Goal: Find specific page/section: Find specific page/section

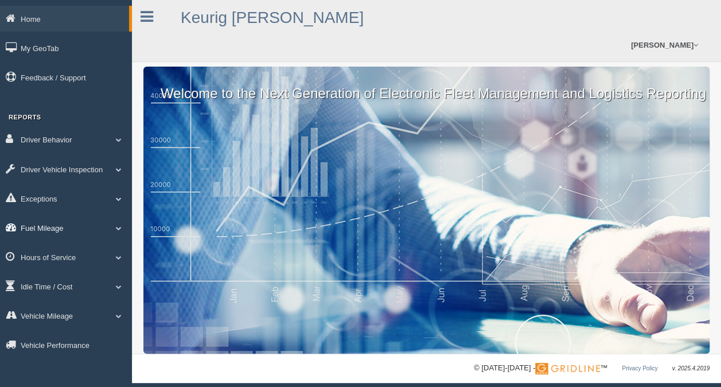
click at [57, 233] on link "Fuel Mileage" at bounding box center [66, 227] width 132 height 26
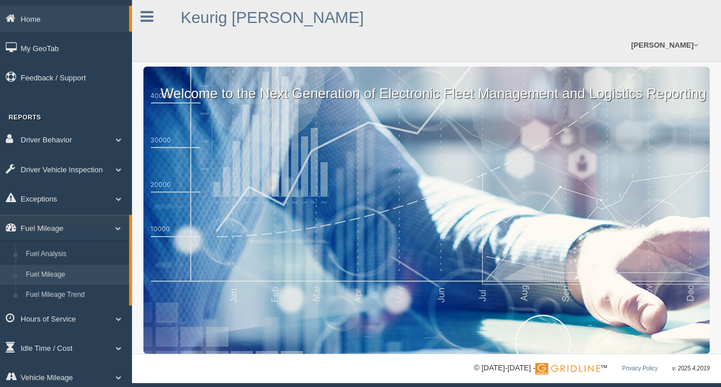
click at [57, 276] on link "Fuel Mileage" at bounding box center [75, 274] width 108 height 21
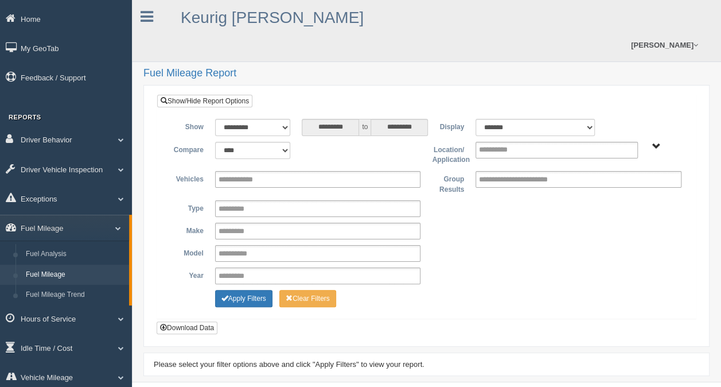
click at [657, 146] on span "Irving - OTR Tucson - OTR" at bounding box center [656, 146] width 9 height 9
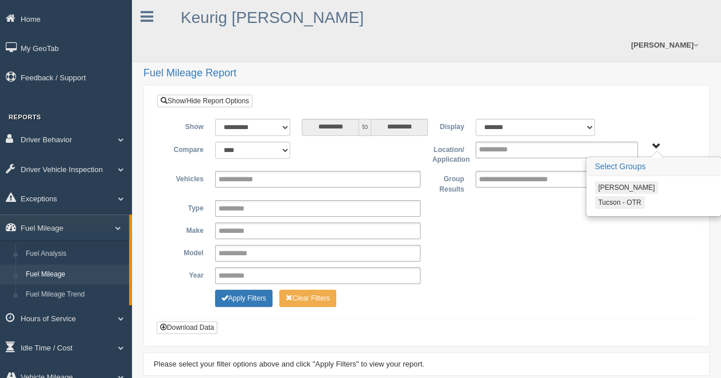
click at [616, 204] on button "Tucson - OTR" at bounding box center [620, 202] width 50 height 13
click at [239, 295] on button "Apply Filters" at bounding box center [243, 298] width 57 height 17
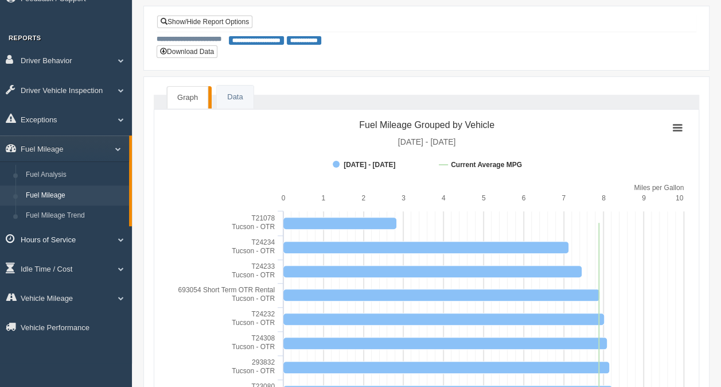
scroll to position [115, 0]
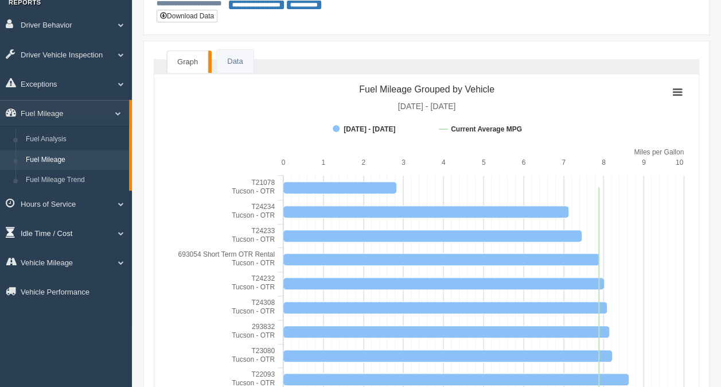
click at [119, 236] on span at bounding box center [116, 233] width 15 height 6
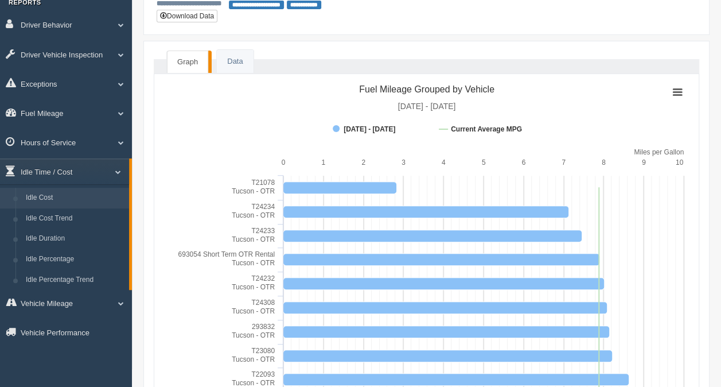
click at [58, 201] on link "Idle Cost" at bounding box center [75, 198] width 108 height 21
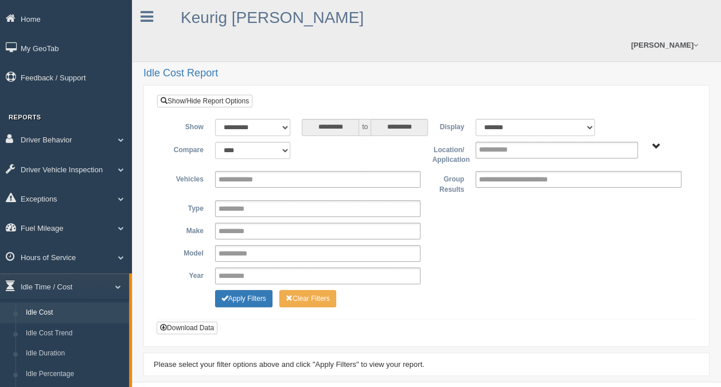
click at [658, 147] on span "Irving - OTR Tucson - OTR" at bounding box center [656, 146] width 9 height 9
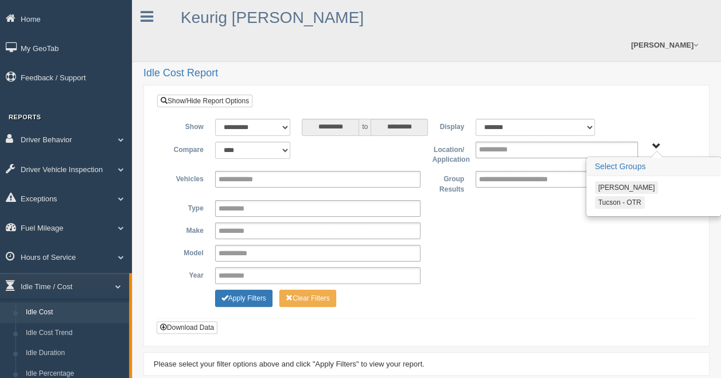
click at [613, 201] on button "Tucson - OTR" at bounding box center [620, 202] width 50 height 13
click at [250, 297] on button "Apply Filters" at bounding box center [243, 298] width 57 height 17
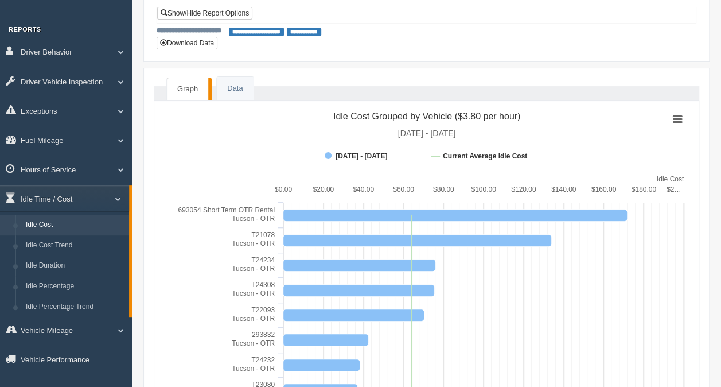
scroll to position [115, 0]
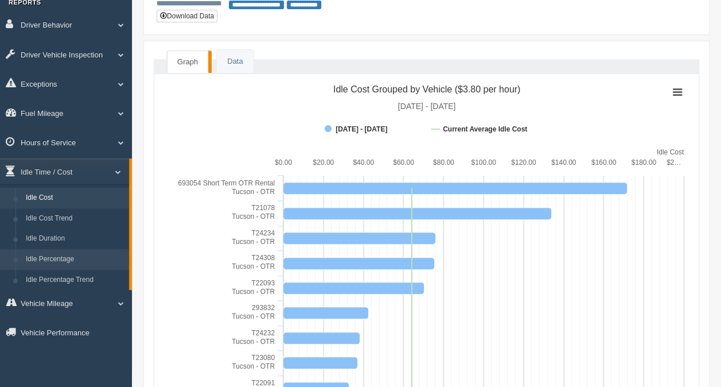
click at [52, 262] on link "Idle Percentage" at bounding box center [75, 259] width 108 height 21
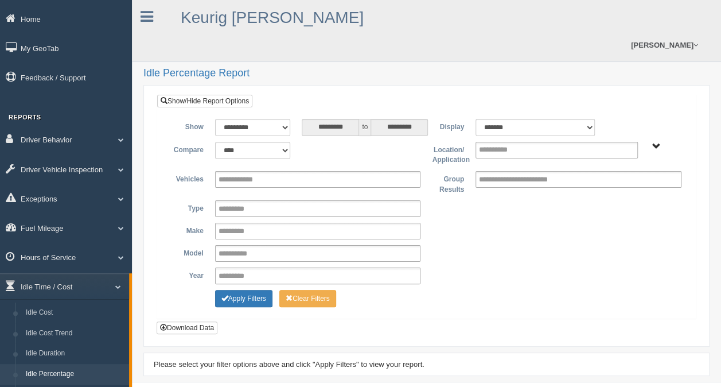
click at [656, 142] on span "[PERSON_NAME] - OTR Tucson - OTR" at bounding box center [656, 146] width 9 height 9
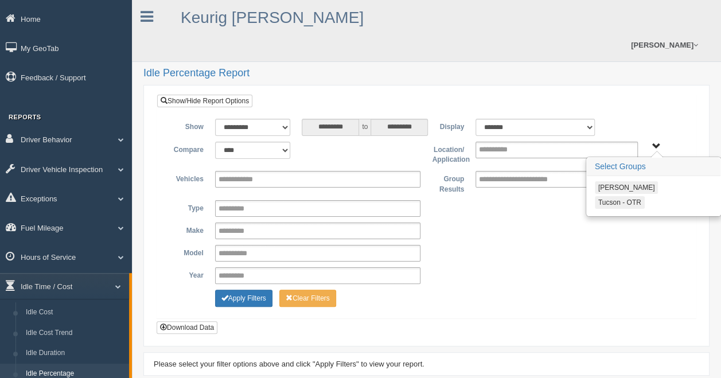
click at [613, 204] on button "Tucson - OTR" at bounding box center [620, 202] width 50 height 13
click at [240, 295] on button "Apply Filters" at bounding box center [243, 298] width 57 height 17
